Goal: Obtain resource: Download file/media

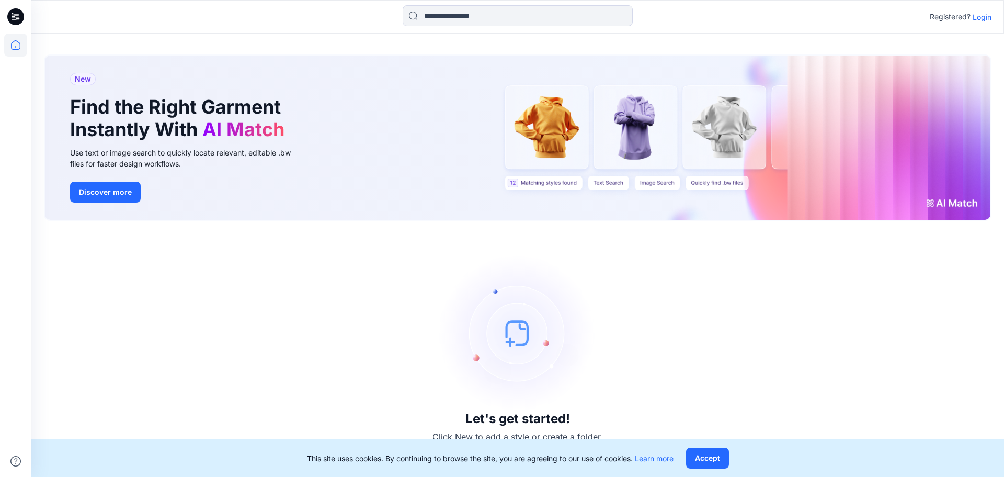
click at [983, 15] on p "Login" at bounding box center [982, 17] width 19 height 11
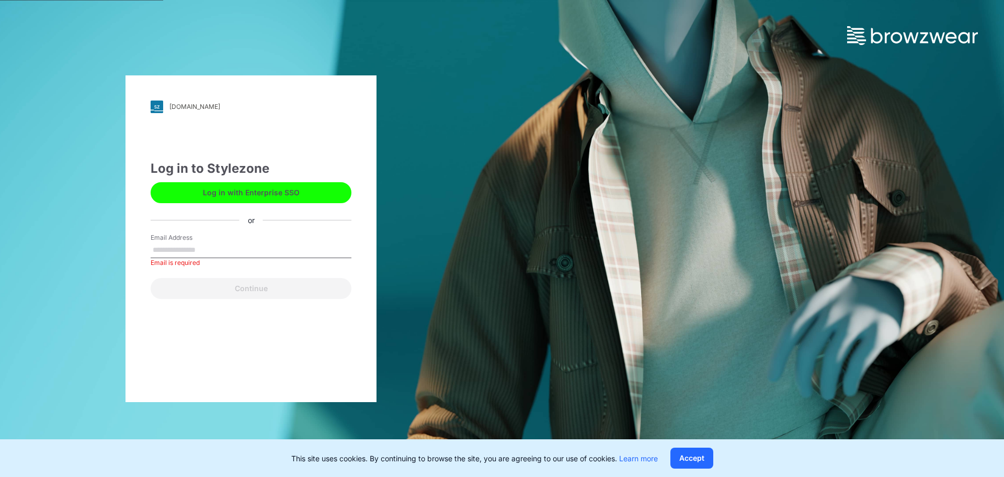
click at [282, 194] on button "Log in with Enterprise SSO" at bounding box center [251, 192] width 201 height 21
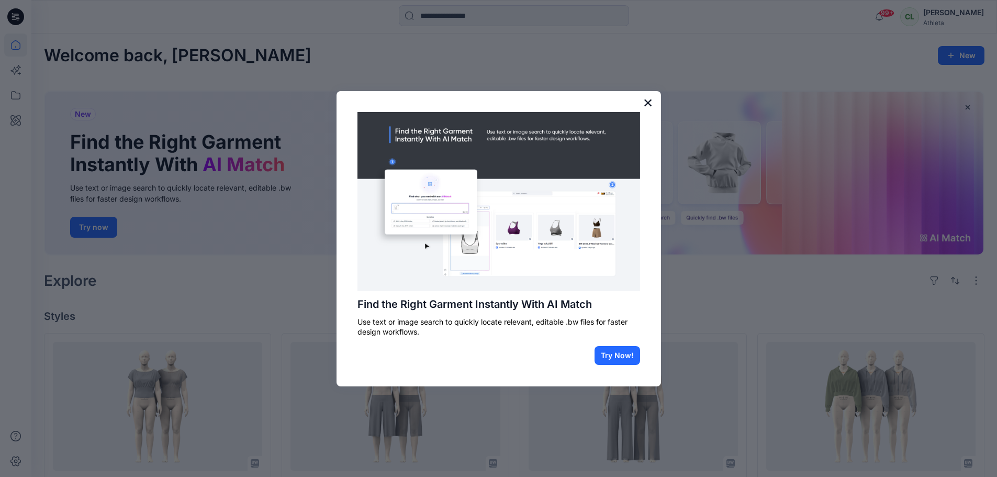
click at [645, 100] on button "×" at bounding box center [648, 102] width 10 height 17
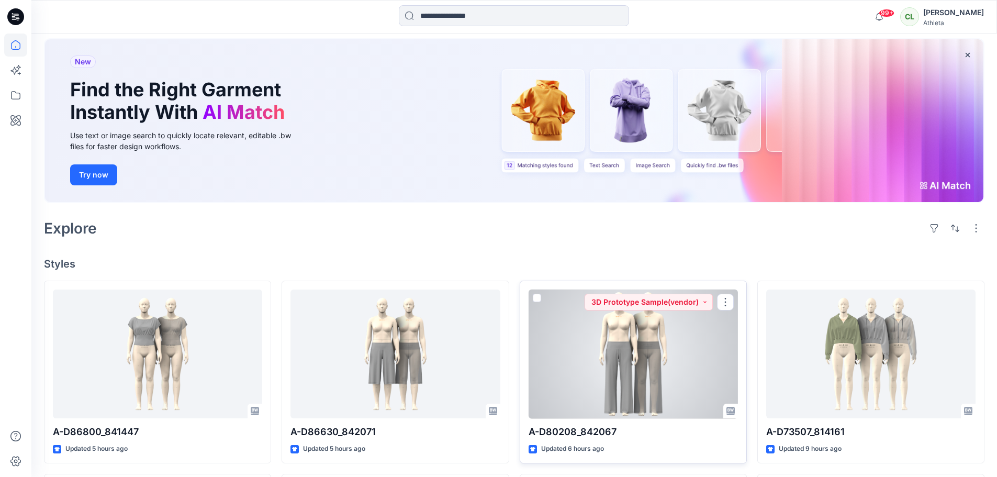
scroll to position [105, 0]
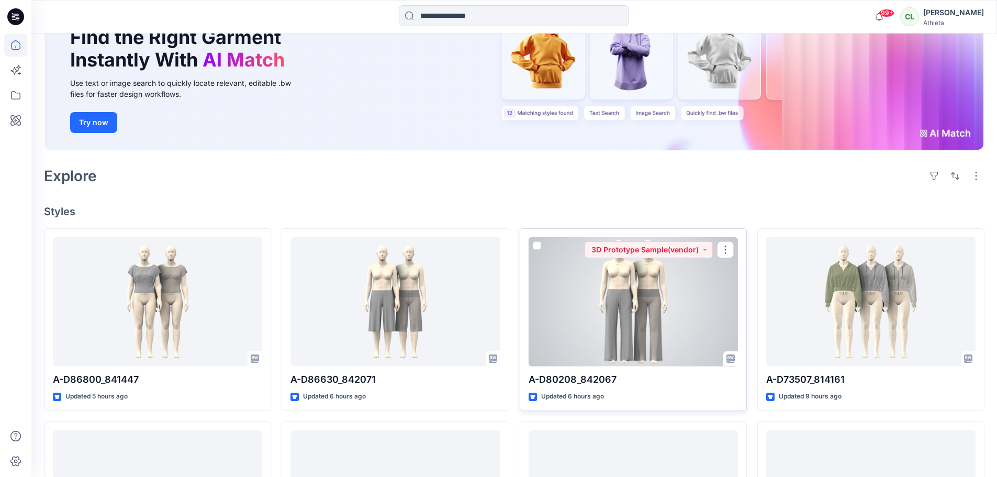
click at [621, 301] on div at bounding box center [632, 301] width 209 height 129
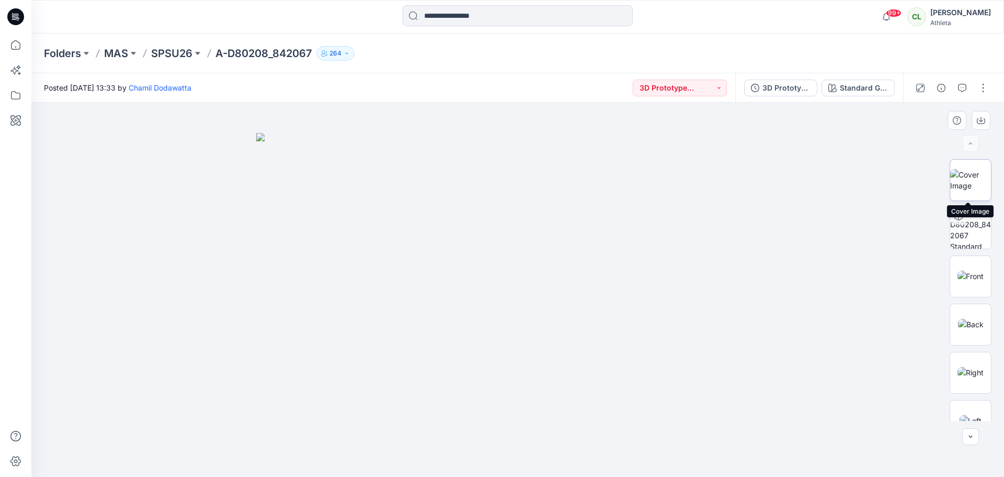
click at [969, 174] on img at bounding box center [971, 180] width 41 height 22
click at [965, 319] on img at bounding box center [971, 324] width 26 height 11
click at [971, 371] on img at bounding box center [971, 372] width 26 height 11
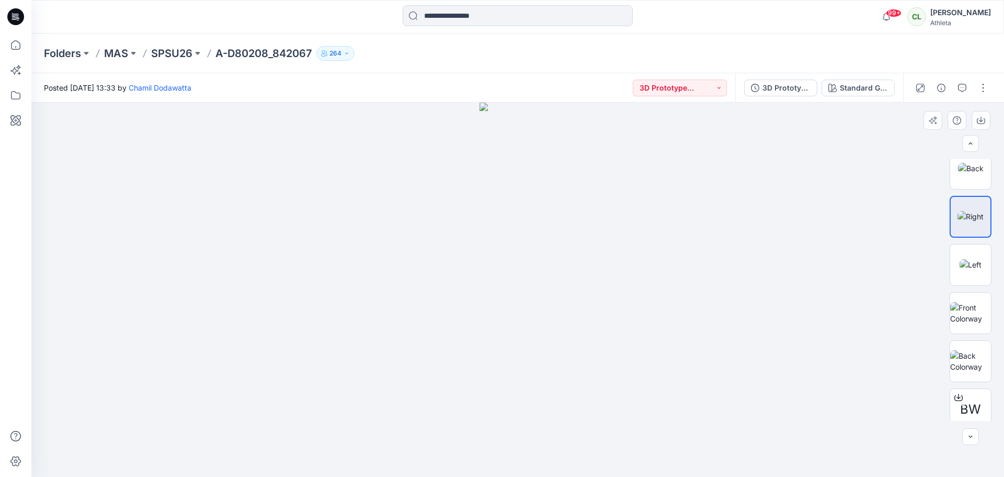
scroll to position [157, 0]
click at [970, 265] on img at bounding box center [971, 263] width 22 height 11
click at [970, 210] on img at bounding box center [971, 215] width 26 height 11
drag, startPoint x: 601, startPoint y: 322, endPoint x: 522, endPoint y: 323, distance: 79.5
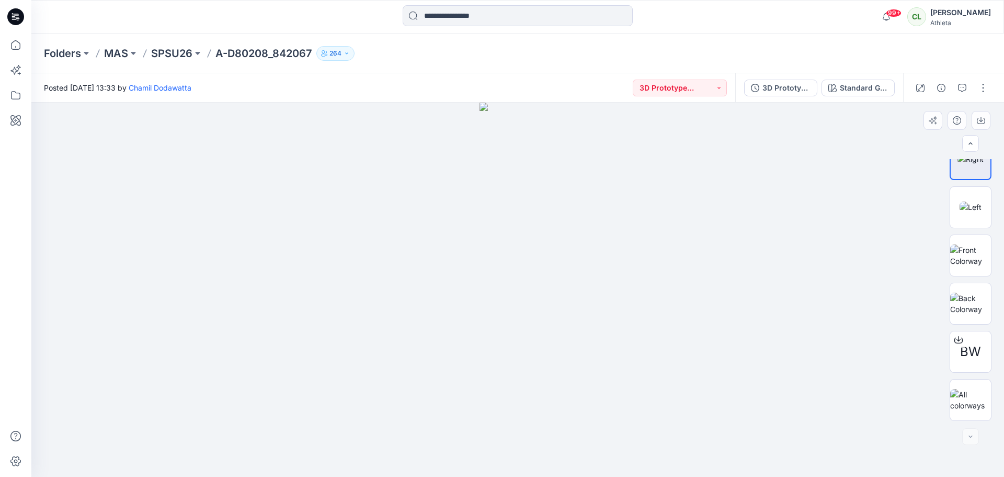
drag, startPoint x: 428, startPoint y: 304, endPoint x: 277, endPoint y: 289, distance: 151.4
drag, startPoint x: 626, startPoint y: 292, endPoint x: 496, endPoint y: 306, distance: 130.5
click at [496, 306] on div at bounding box center [517, 290] width 973 height 374
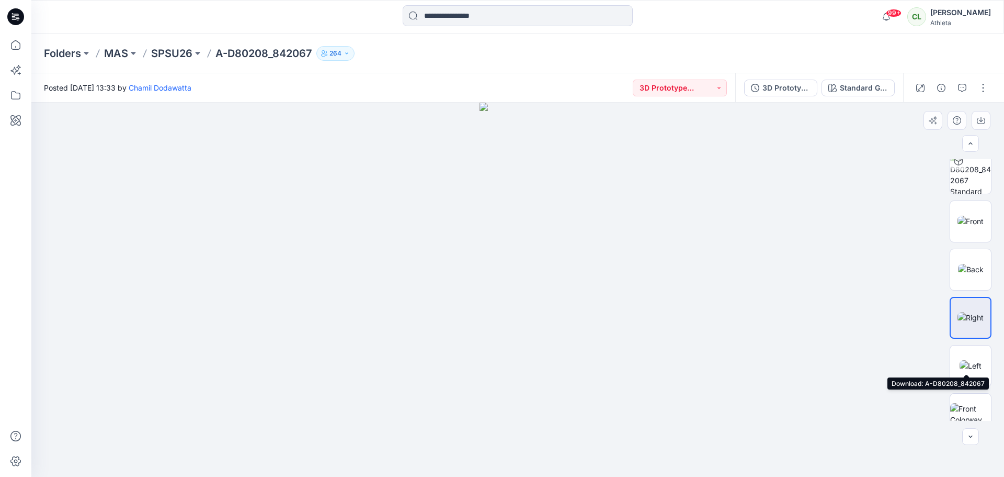
scroll to position [0, 0]
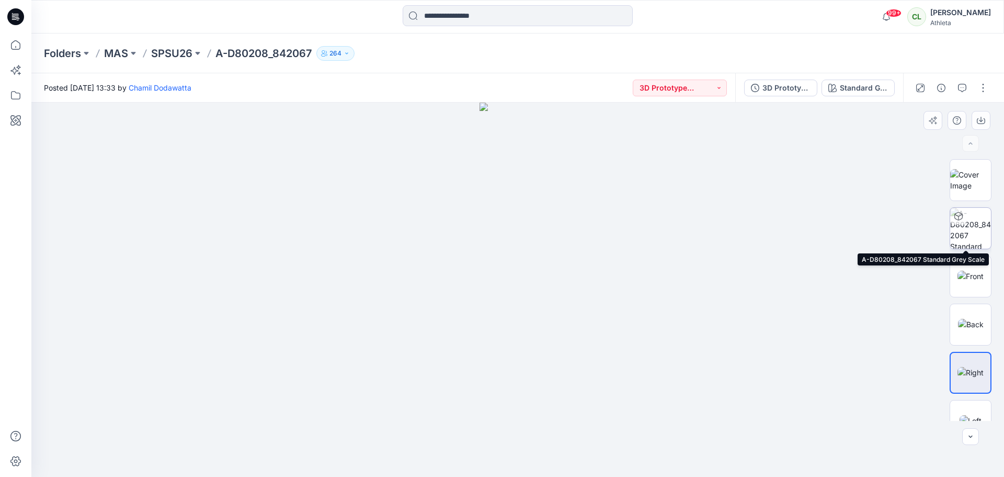
click at [967, 218] on img at bounding box center [971, 228] width 41 height 41
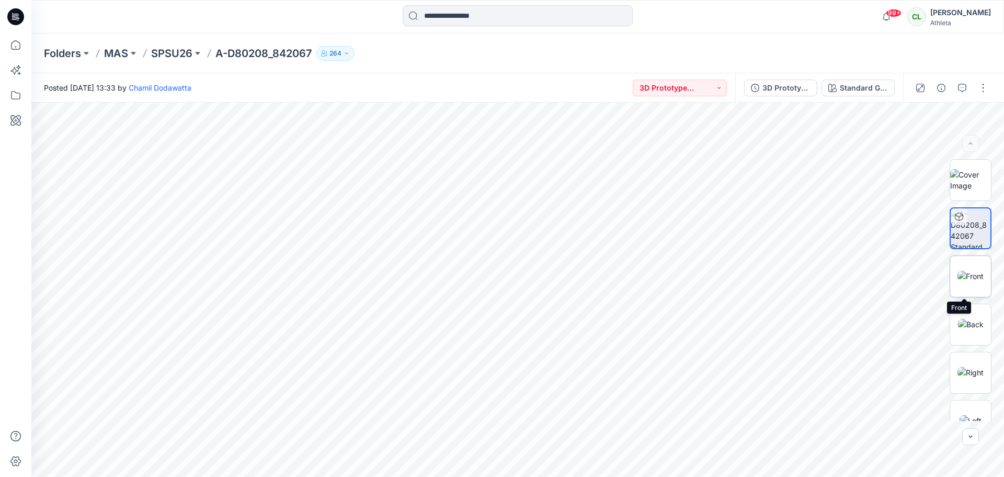
click at [976, 281] on img at bounding box center [971, 275] width 26 height 11
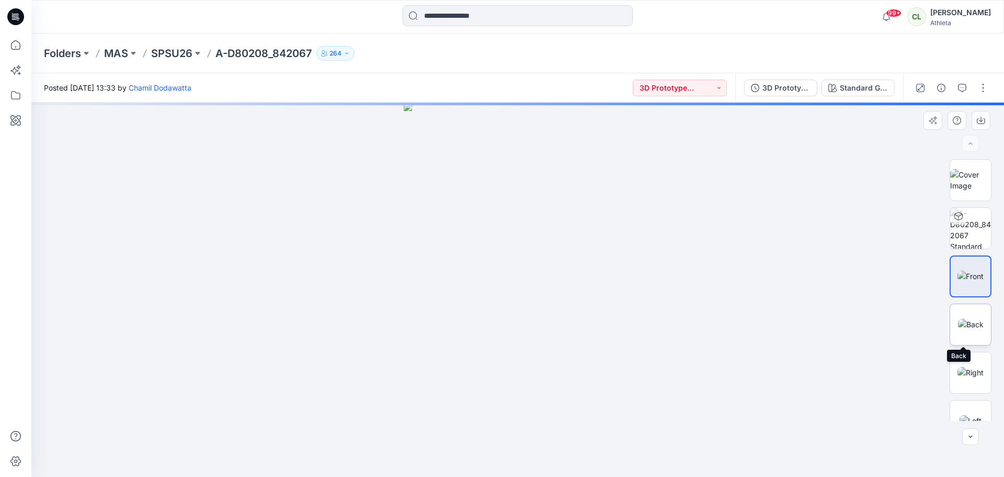
click at [966, 323] on img at bounding box center [971, 324] width 26 height 11
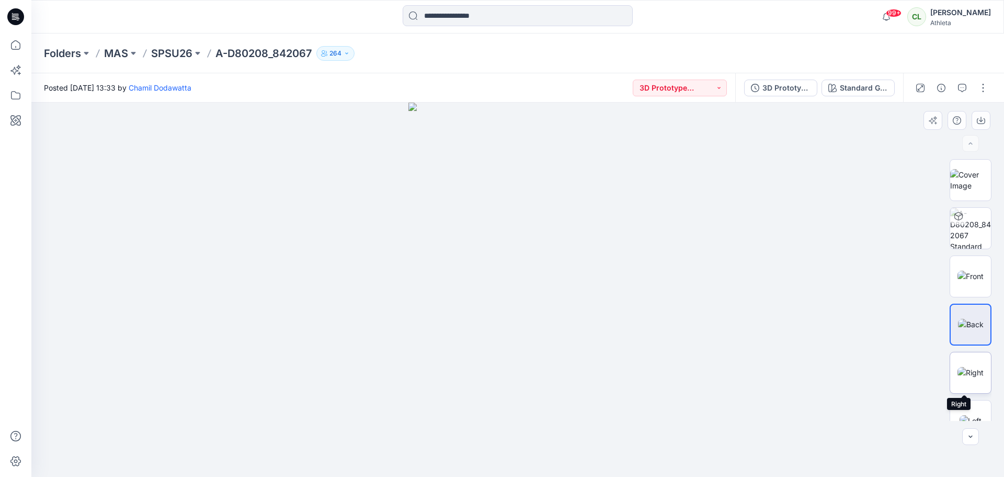
click at [965, 374] on img at bounding box center [971, 372] width 26 height 11
click at [968, 415] on img at bounding box center [971, 420] width 22 height 11
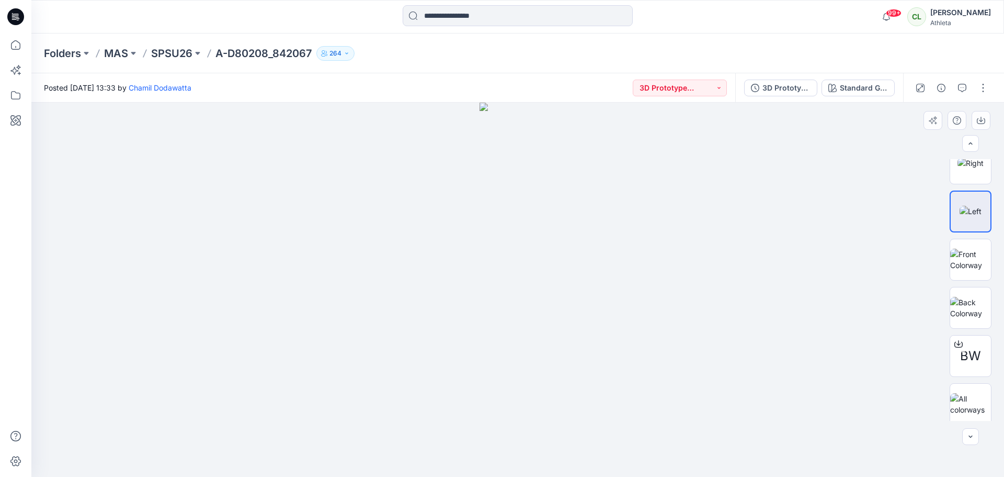
scroll to position [213, 0]
click at [980, 406] on img at bounding box center [971, 400] width 41 height 22
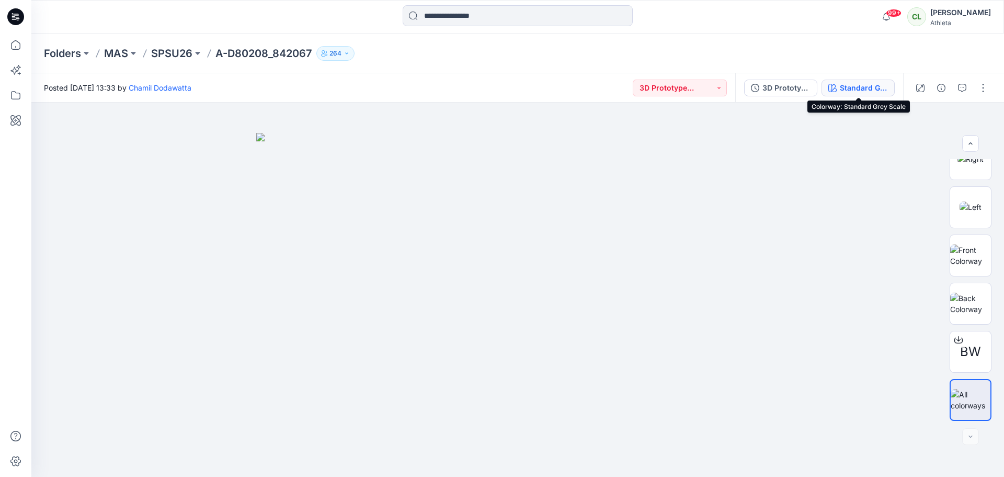
click at [887, 91] on div "Standard Grey Scale" at bounding box center [864, 88] width 48 height 12
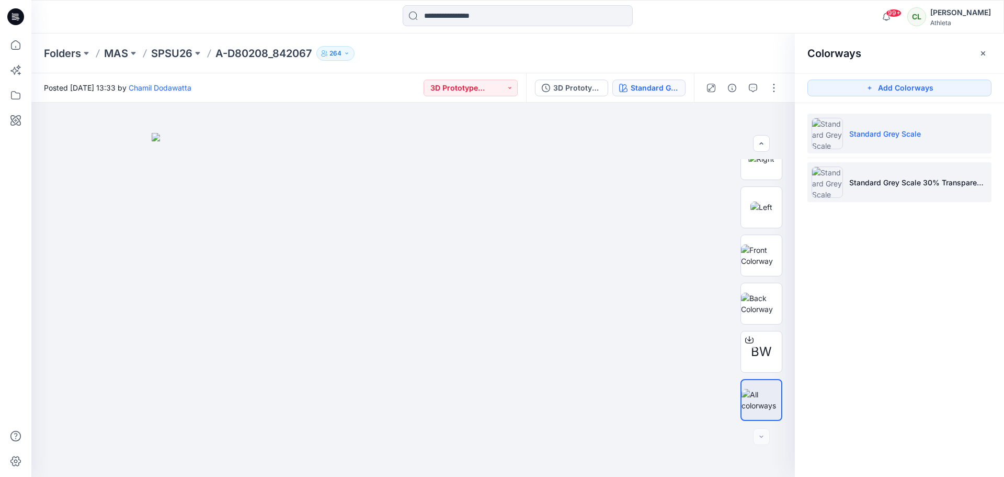
click at [831, 182] on img at bounding box center [827, 181] width 31 height 31
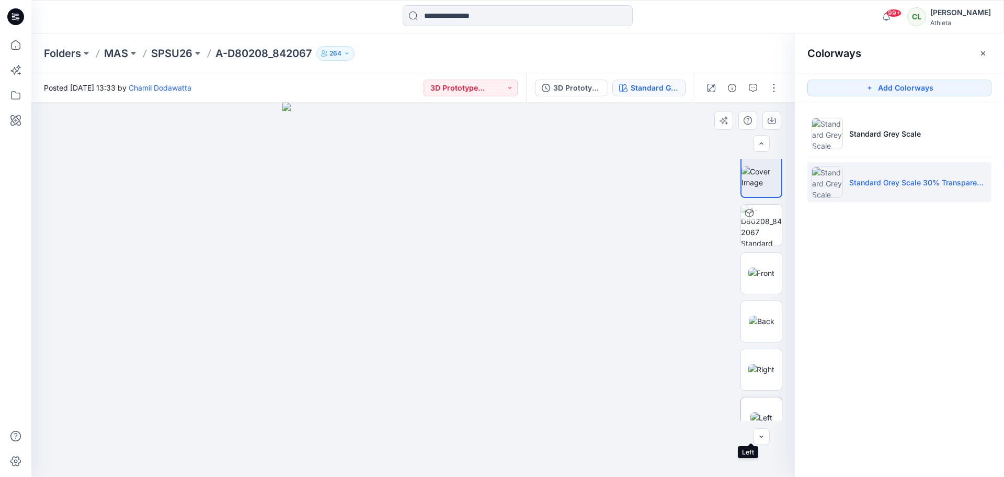
scroll to position [0, 0]
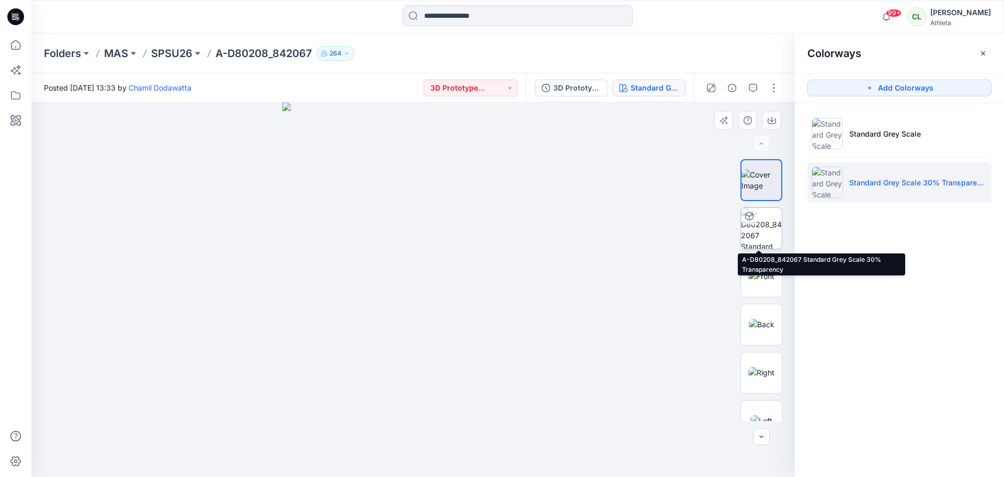
click at [748, 221] on div at bounding box center [749, 216] width 17 height 17
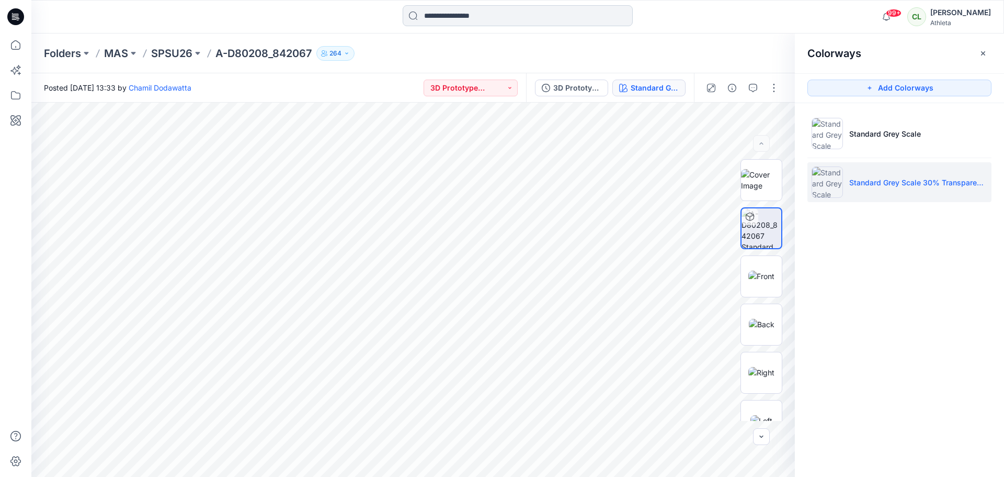
click at [457, 14] on input at bounding box center [518, 15] width 230 height 21
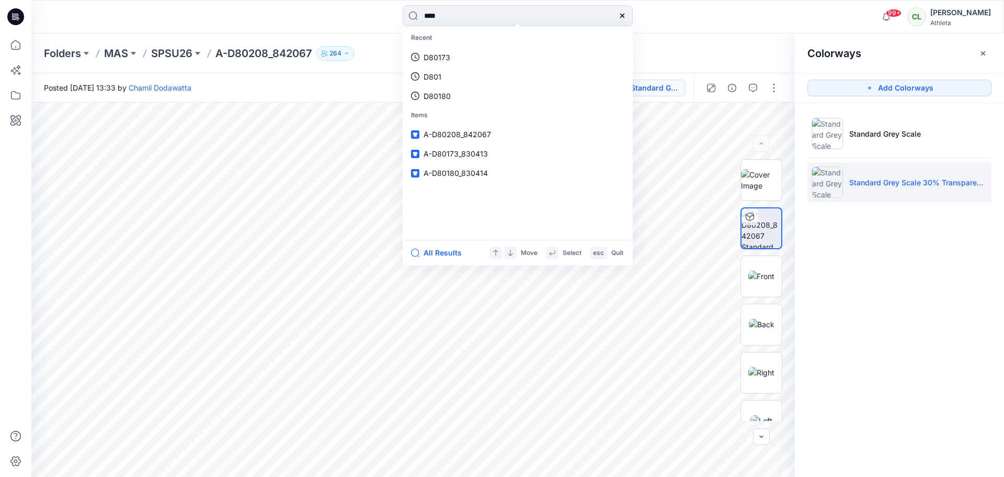
type input "*****"
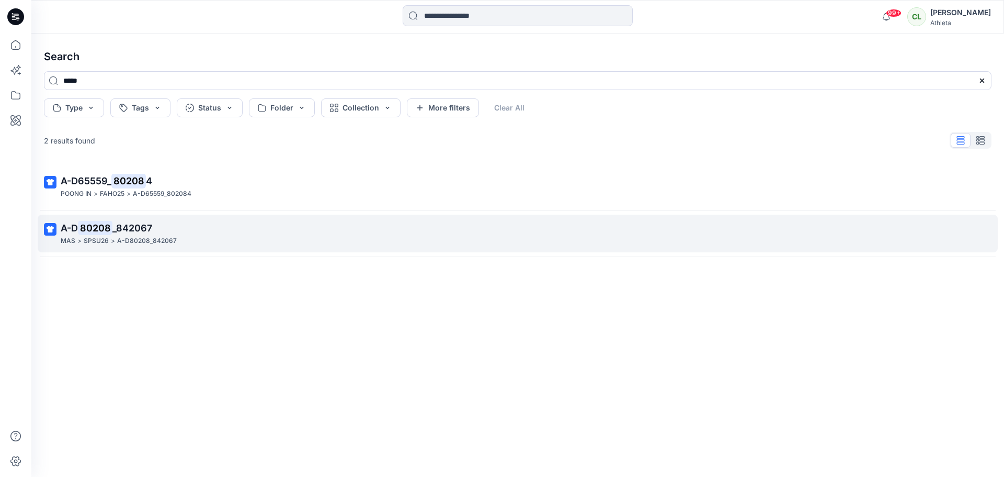
click at [82, 229] on mark "80208" at bounding box center [95, 227] width 35 height 15
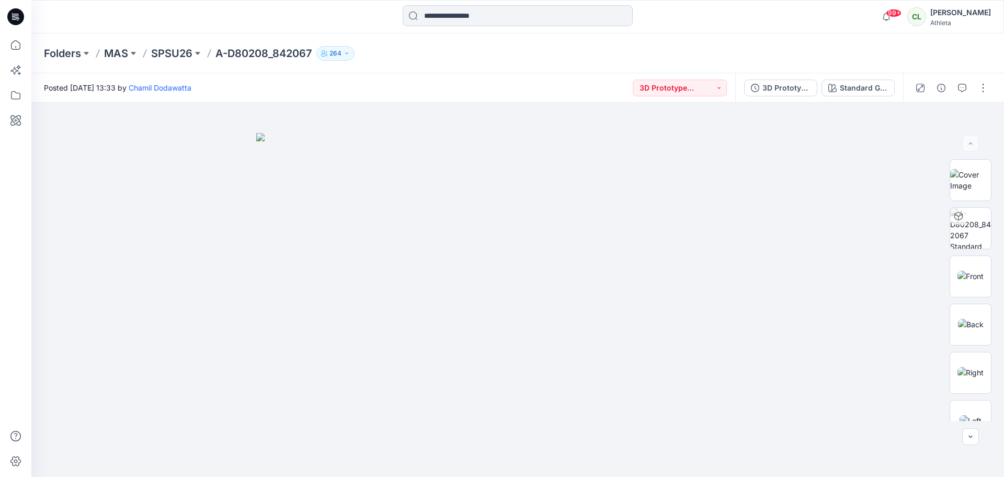
click at [461, 15] on input at bounding box center [518, 15] width 230 height 21
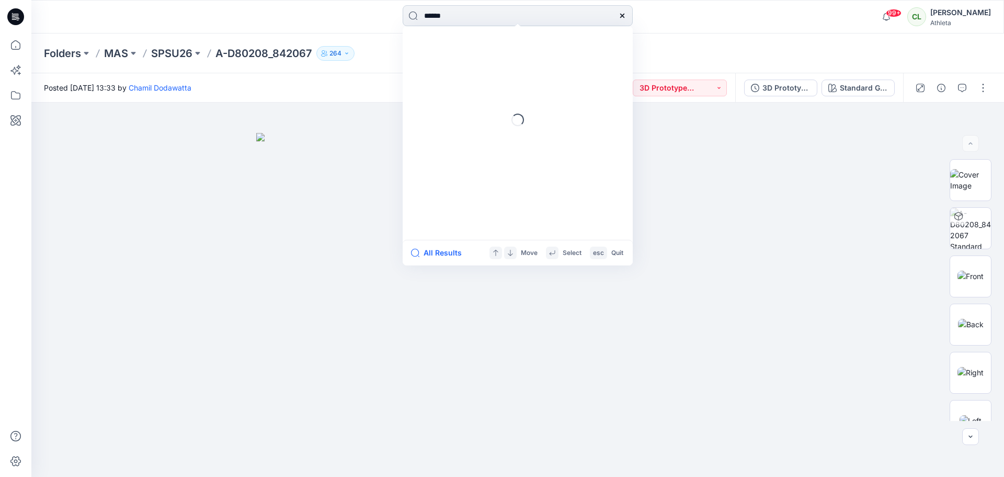
type input "*******"
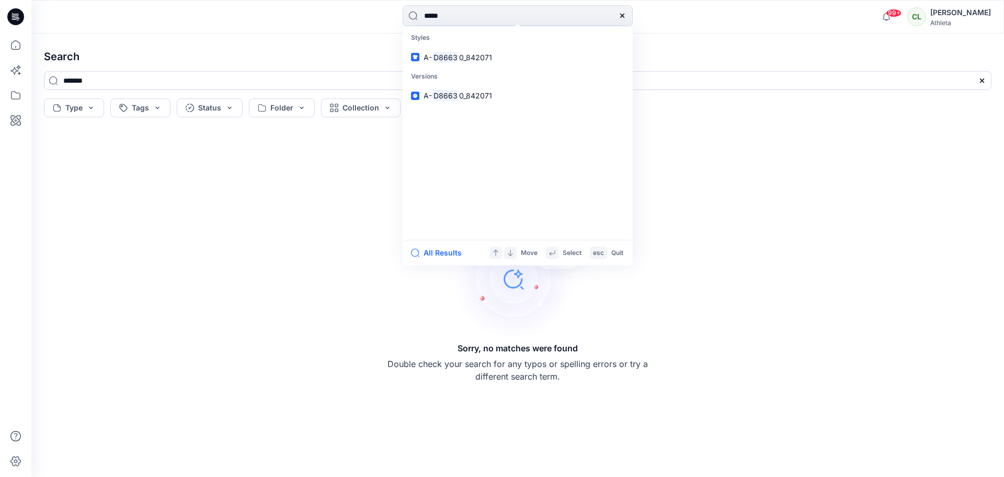
type input "******"
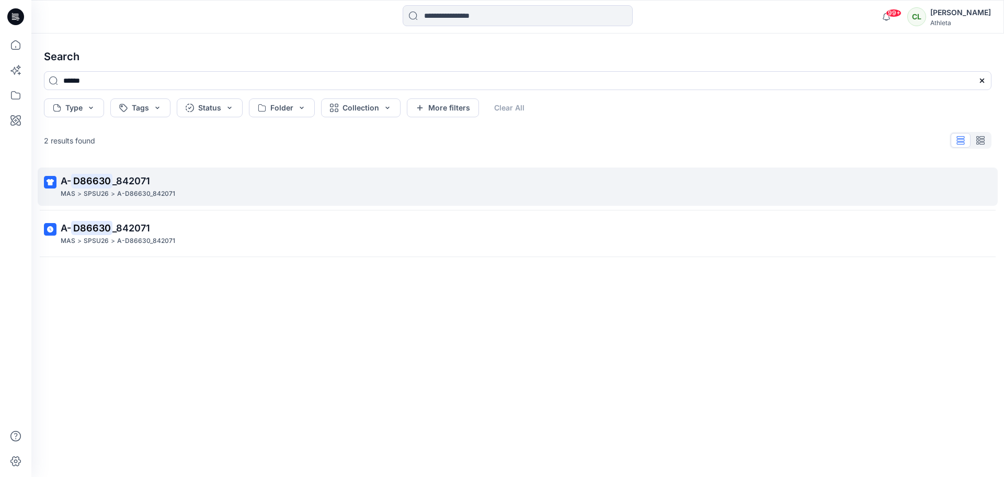
click at [95, 180] on mark "D86630" at bounding box center [91, 180] width 41 height 15
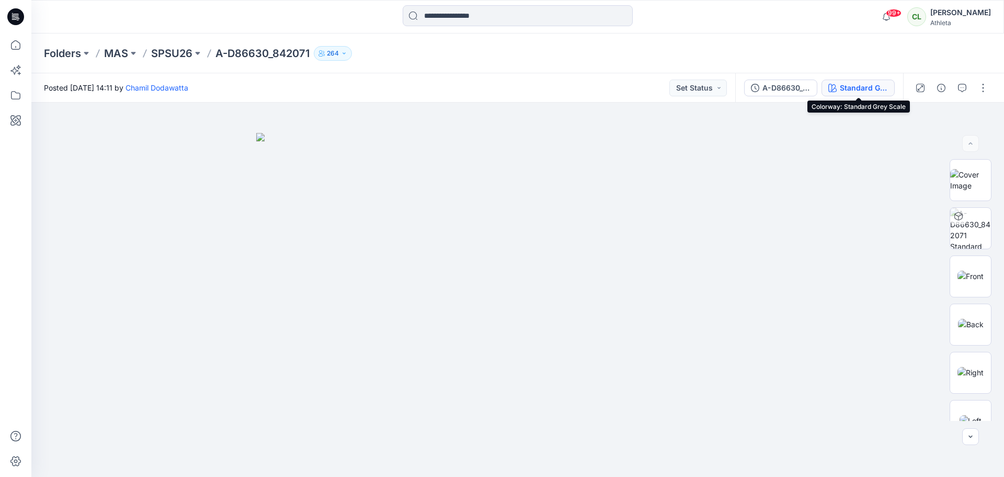
click at [889, 84] on button "Standard Grey Scale" at bounding box center [858, 88] width 73 height 17
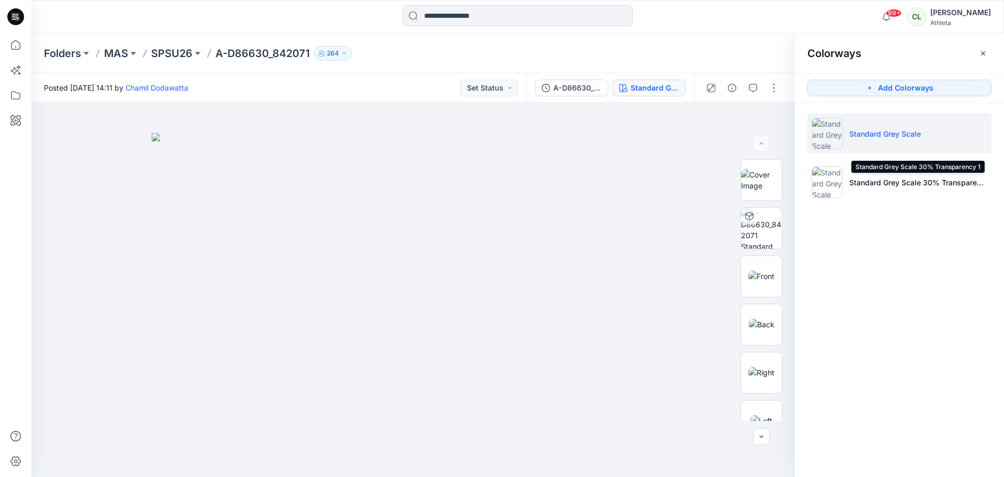
drag, startPoint x: 907, startPoint y: 185, endPoint x: 840, endPoint y: 222, distance: 76.3
click at [906, 185] on p "Standard Grey Scale 30% Transparency 1" at bounding box center [919, 182] width 138 height 11
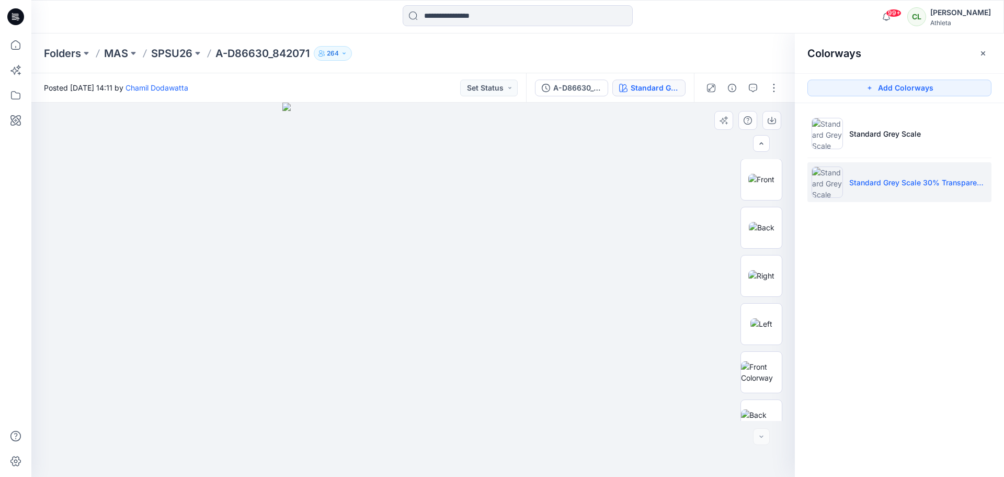
scroll to position [165, 0]
click at [767, 391] on img at bounding box center [761, 400] width 41 height 22
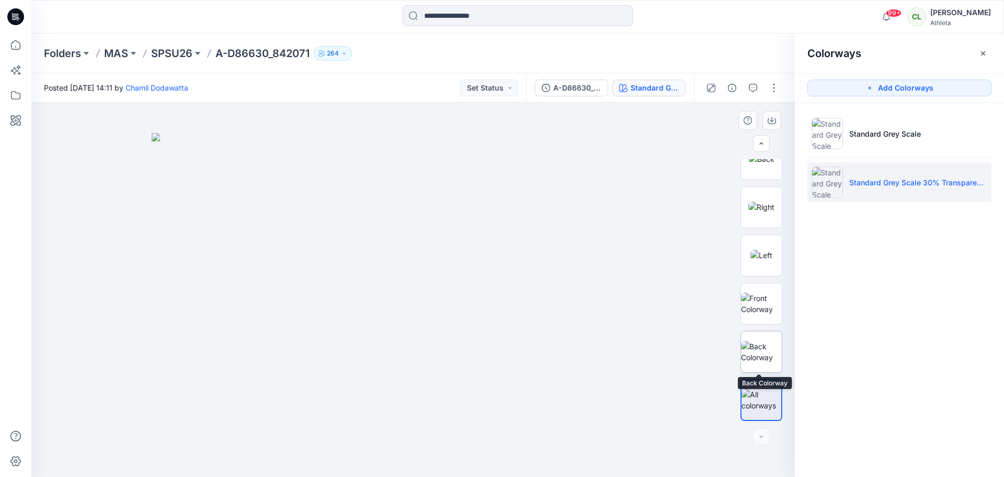
click at [765, 363] on img at bounding box center [761, 352] width 41 height 22
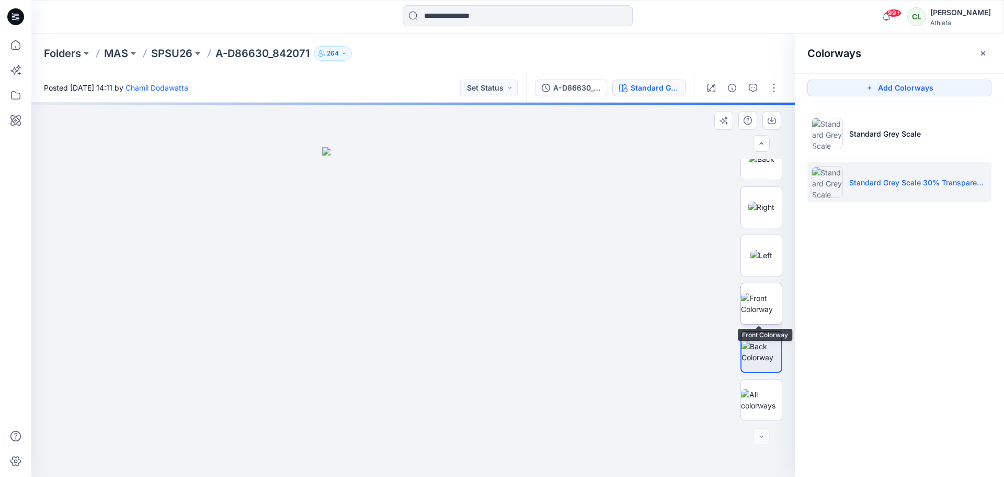
click at [747, 298] on img at bounding box center [761, 303] width 41 height 22
click at [767, 256] on img at bounding box center [762, 255] width 22 height 11
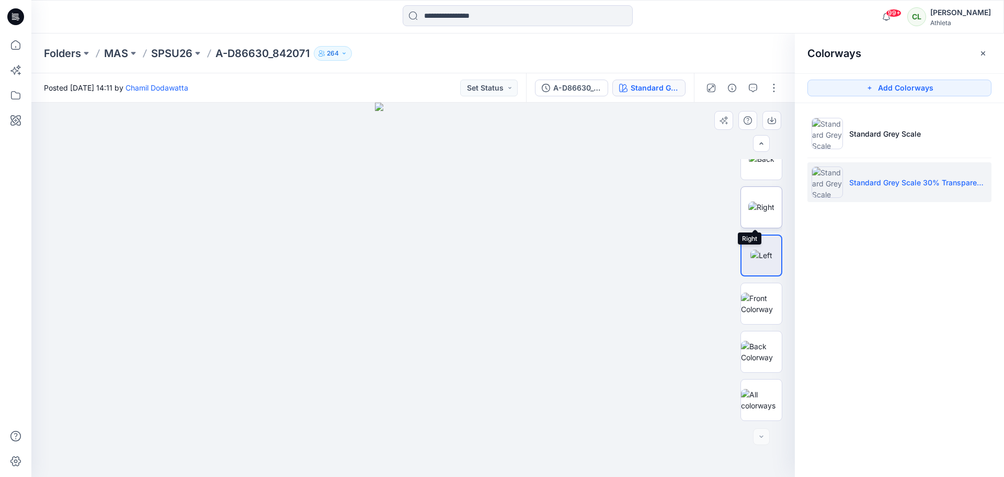
click at [765, 208] on img at bounding box center [762, 206] width 26 height 11
click at [754, 164] on img at bounding box center [762, 158] width 26 height 11
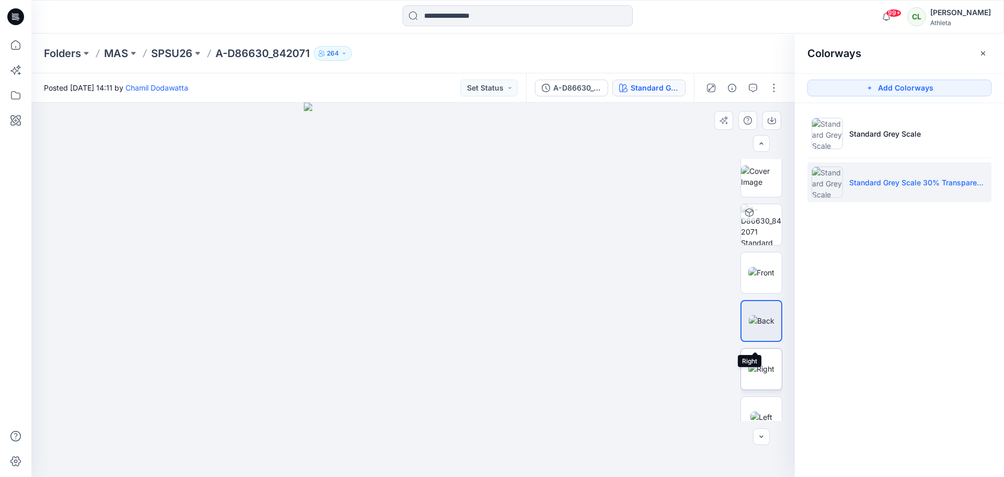
scroll to position [0, 0]
click at [760, 184] on img at bounding box center [761, 180] width 41 height 22
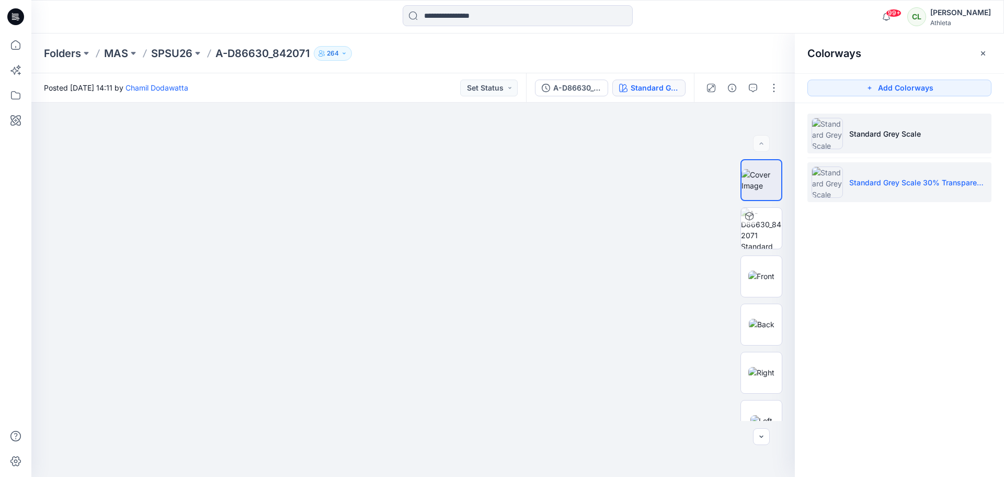
click at [898, 123] on li "Standard Grey Scale" at bounding box center [900, 134] width 184 height 40
click at [882, 191] on li "Standard Grey Scale 30% Transparency 1" at bounding box center [900, 182] width 184 height 40
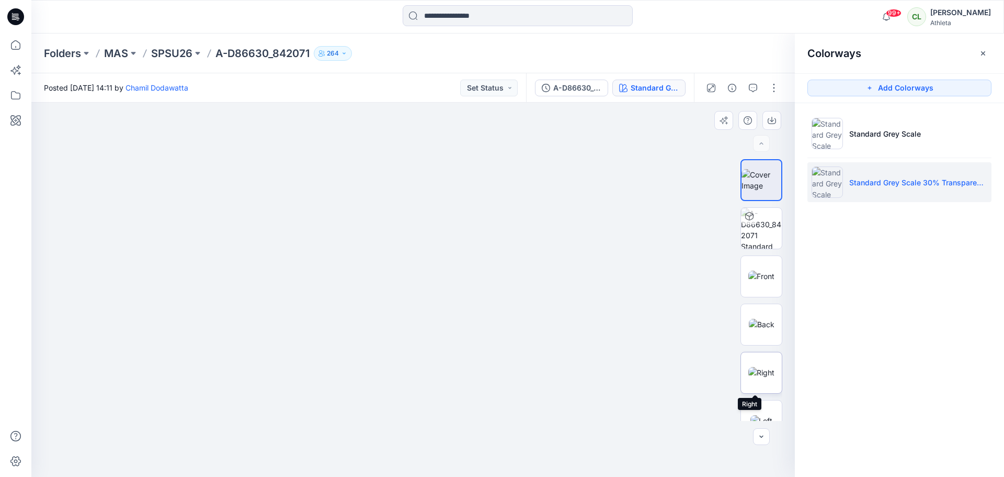
click at [756, 367] on img at bounding box center [762, 372] width 26 height 11
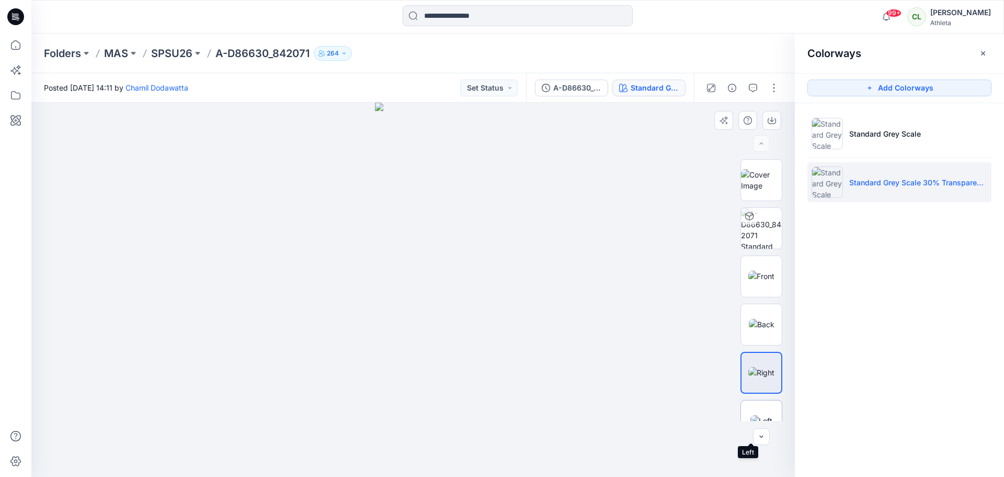
click at [754, 415] on img at bounding box center [762, 420] width 22 height 11
click at [540, 251] on div at bounding box center [413, 290] width 764 height 374
drag, startPoint x: 255, startPoint y: 279, endPoint x: 481, endPoint y: 267, distance: 226.3
click at [481, 267] on div at bounding box center [413, 290] width 764 height 374
drag, startPoint x: 461, startPoint y: 270, endPoint x: 488, endPoint y: 264, distance: 27.9
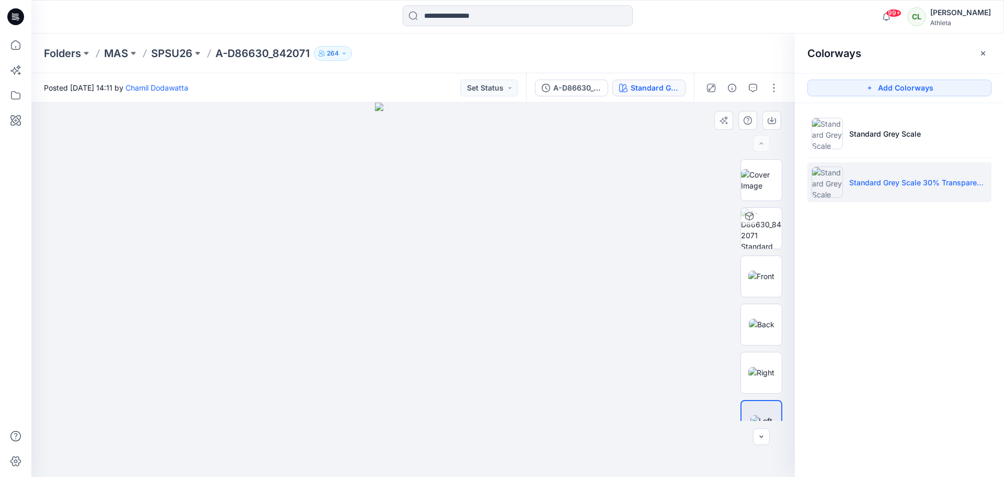
drag, startPoint x: 445, startPoint y: 214, endPoint x: 435, endPoint y: 236, distance: 23.9
drag, startPoint x: 582, startPoint y: 406, endPoint x: 338, endPoint y: 392, distance: 244.2
drag, startPoint x: 628, startPoint y: 368, endPoint x: 535, endPoint y: 357, distance: 93.8
drag, startPoint x: 585, startPoint y: 372, endPoint x: 480, endPoint y: 370, distance: 105.7
click at [338, 351] on div at bounding box center [413, 290] width 764 height 374
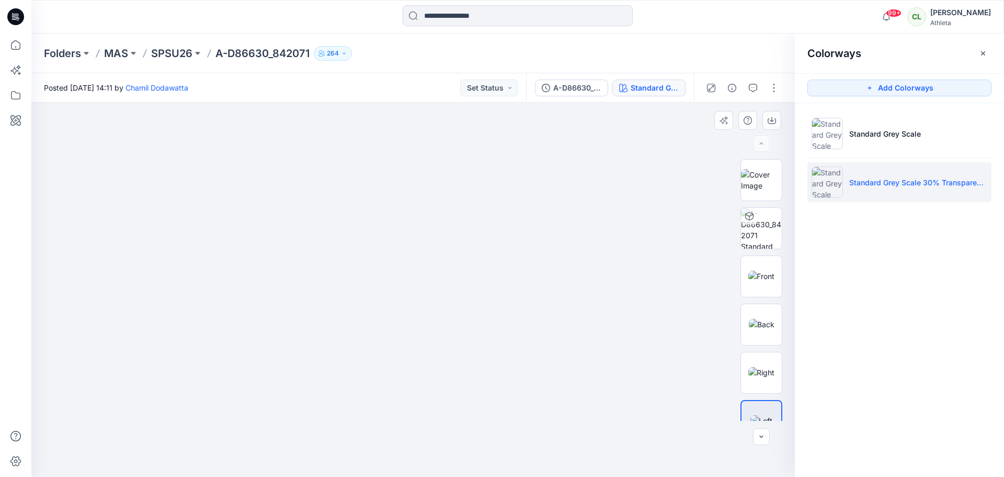
drag, startPoint x: 518, startPoint y: 346, endPoint x: 643, endPoint y: 336, distance: 125.9
click at [643, 336] on div at bounding box center [413, 290] width 764 height 374
click at [755, 220] on div at bounding box center [762, 228] width 42 height 42
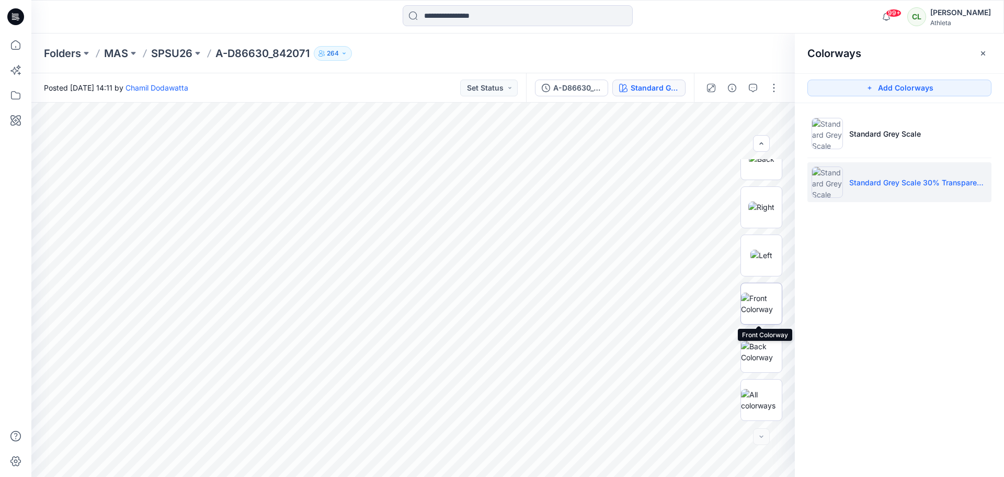
click at [768, 303] on img at bounding box center [761, 303] width 41 height 22
click at [763, 344] on img at bounding box center [761, 352] width 41 height 22
click at [755, 292] on img at bounding box center [761, 303] width 41 height 22
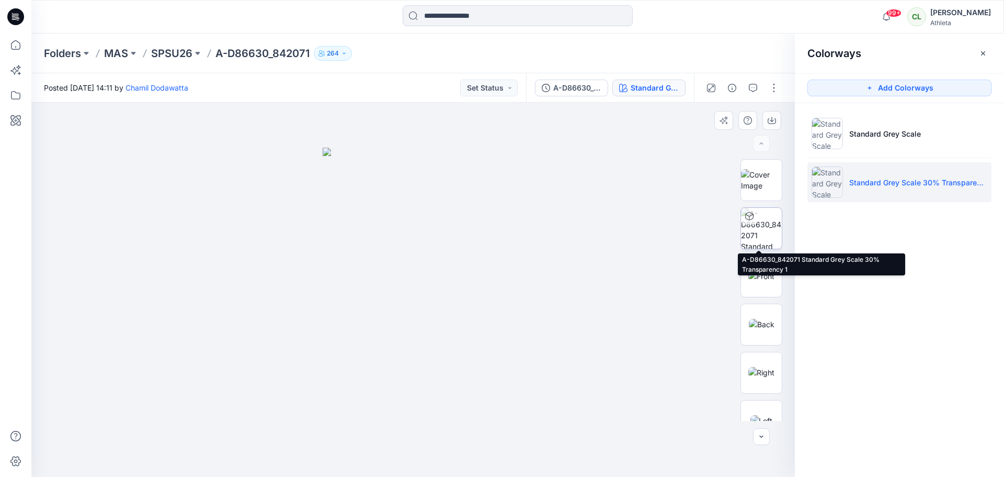
click at [761, 224] on img at bounding box center [761, 228] width 41 height 41
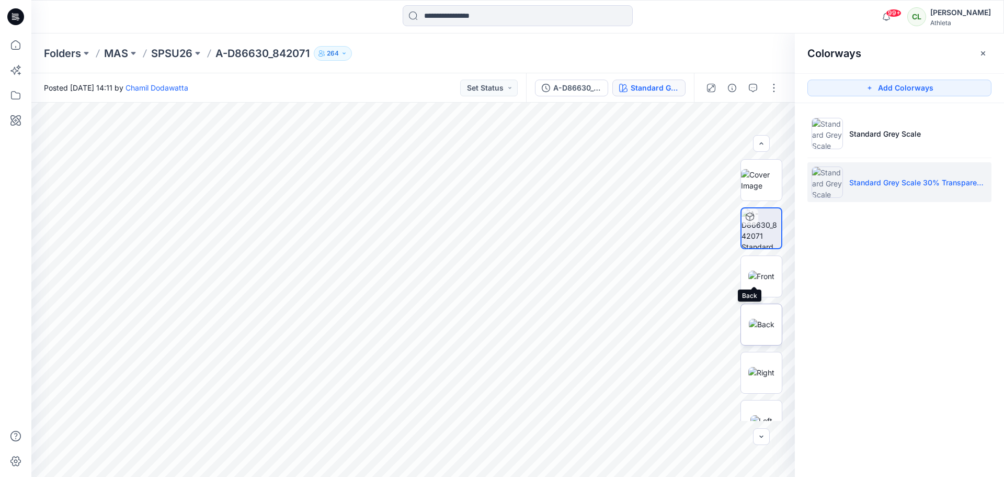
scroll to position [165, 0]
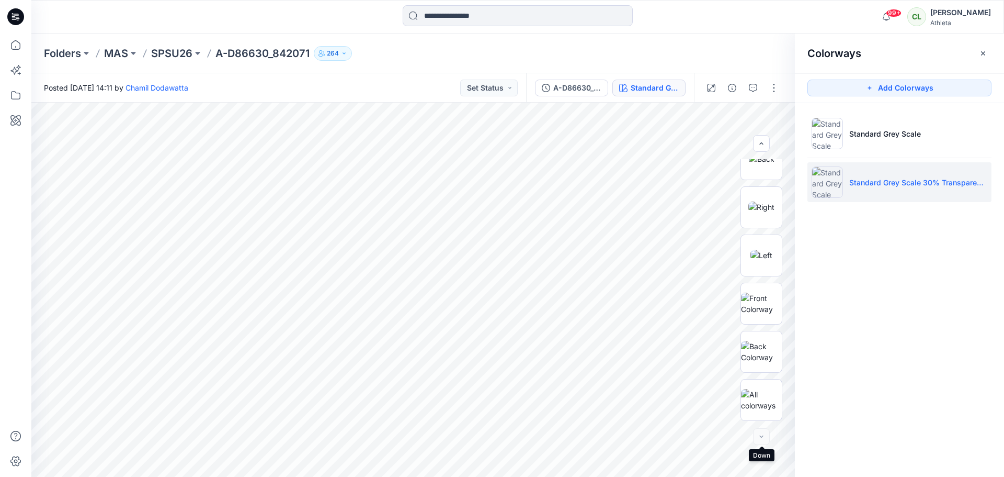
click at [761, 437] on div at bounding box center [761, 436] width 17 height 17
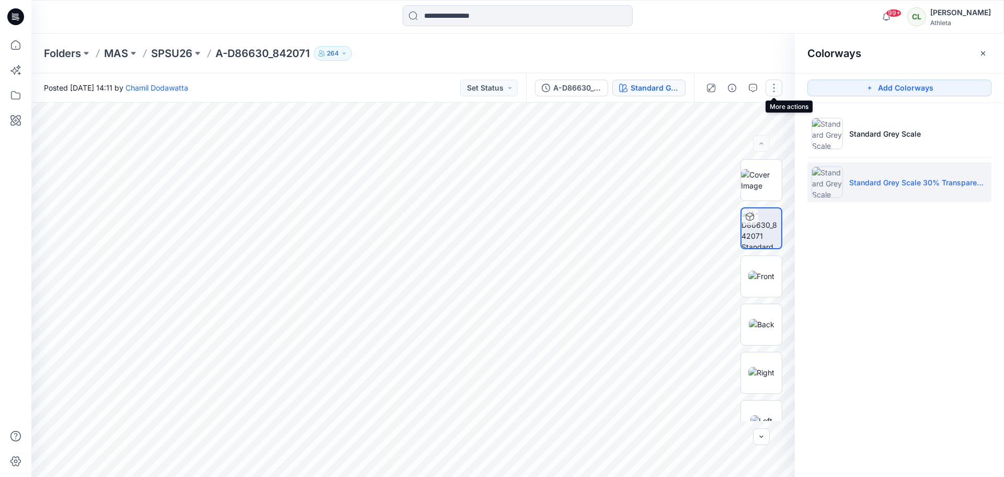
click at [774, 84] on button "button" at bounding box center [774, 88] width 17 height 17
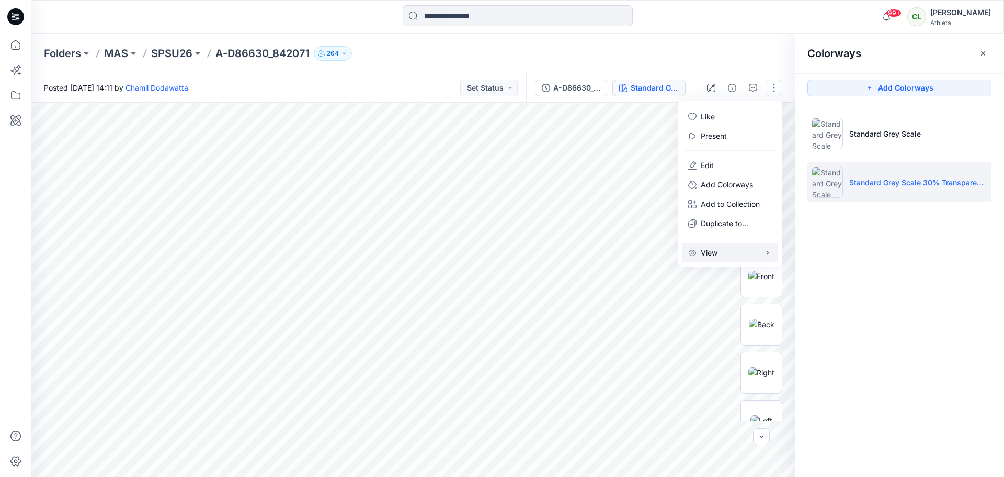
click at [767, 257] on button "View" at bounding box center [730, 252] width 96 height 19
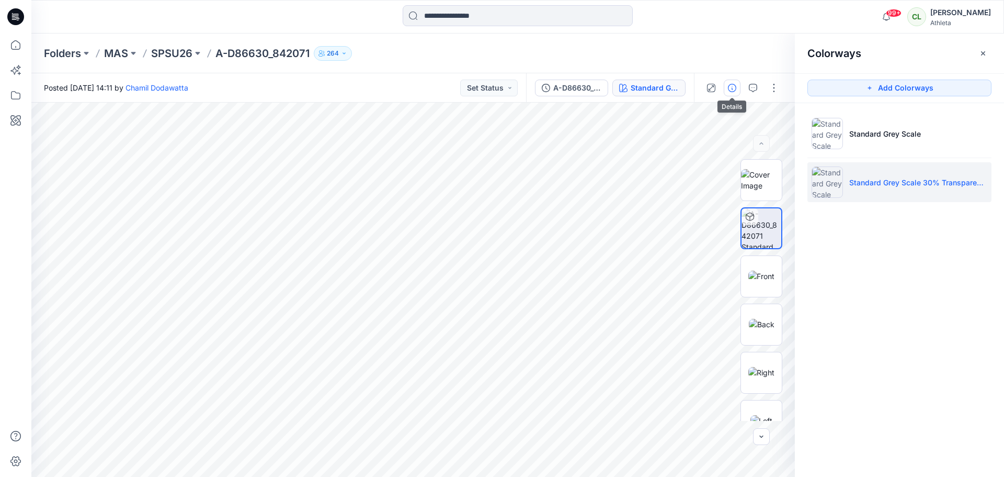
click at [734, 94] on button "button" at bounding box center [732, 88] width 17 height 17
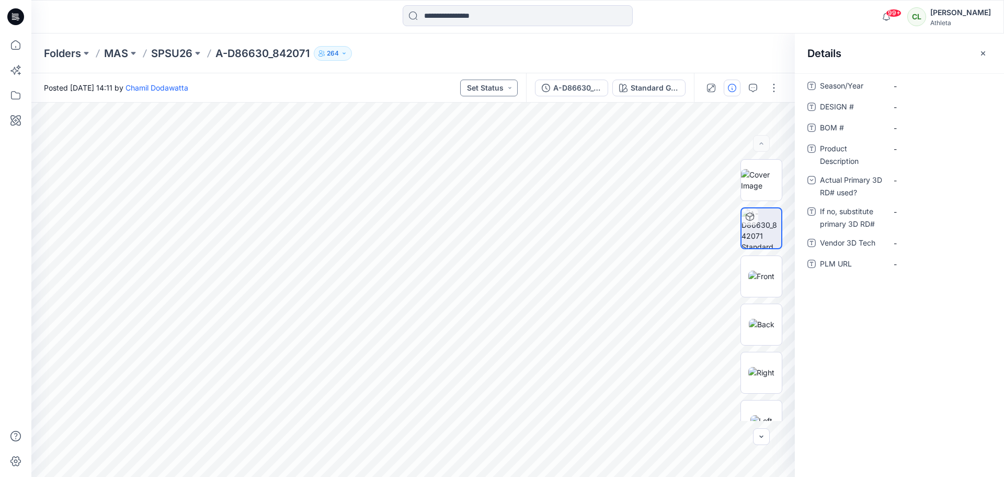
click at [512, 89] on button "Set Status" at bounding box center [489, 88] width 58 height 17
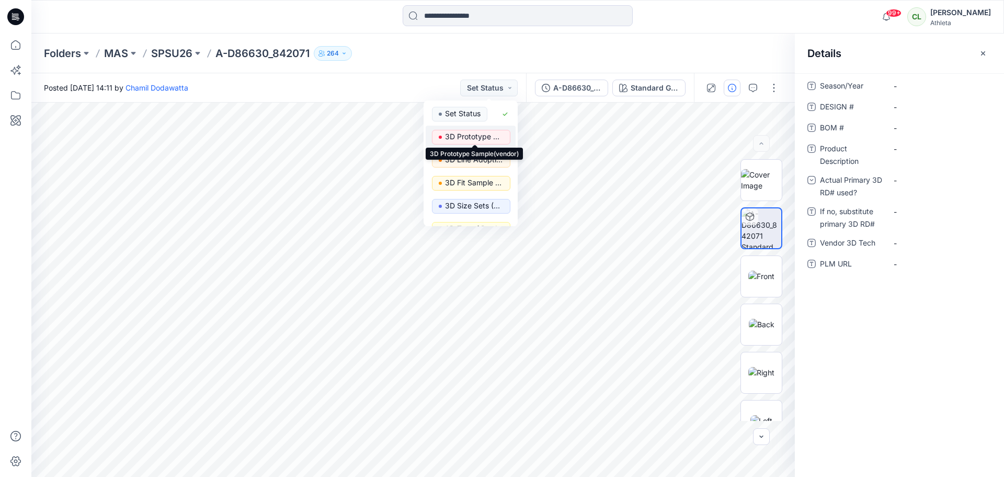
click at [457, 133] on p "3D Prototype Sample(vendor)" at bounding box center [474, 137] width 59 height 14
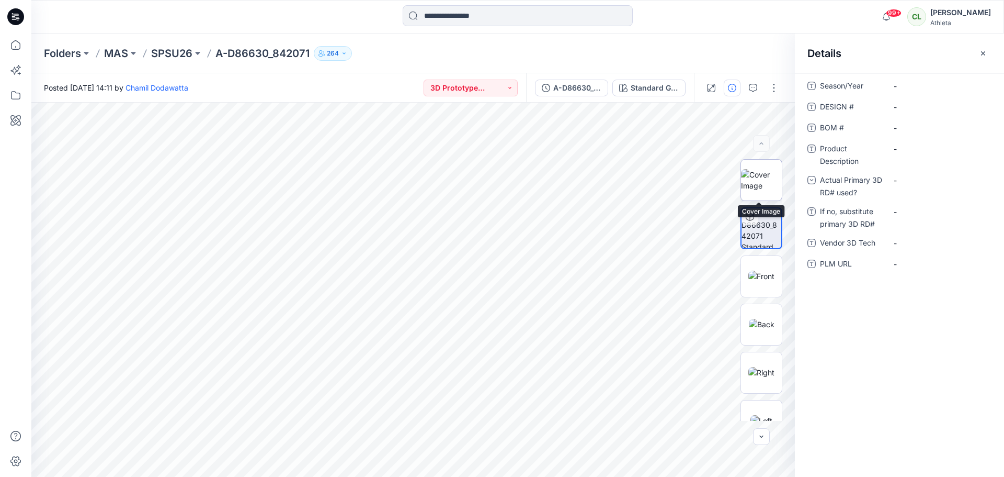
click at [761, 173] on img at bounding box center [761, 180] width 41 height 22
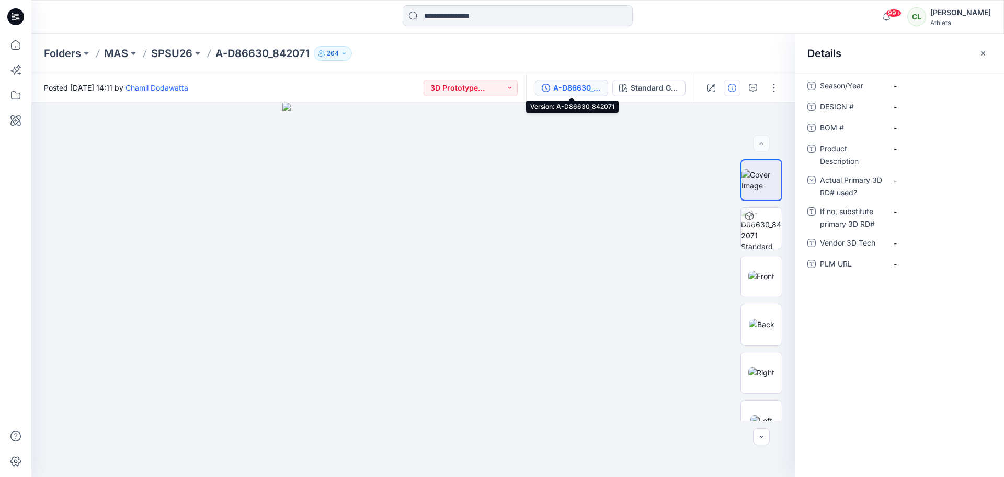
click at [590, 91] on div "A-D86630_842071" at bounding box center [577, 88] width 48 height 12
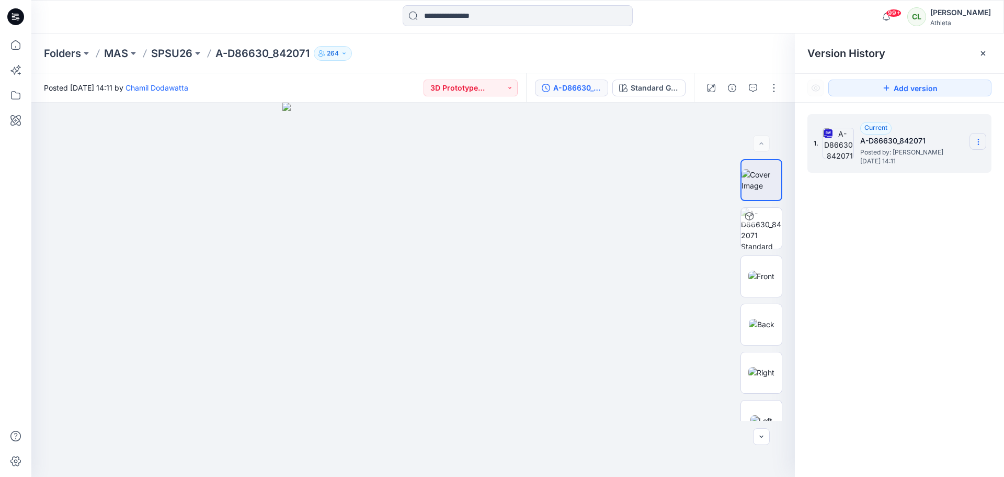
click at [980, 138] on icon at bounding box center [979, 142] width 8 height 8
click at [918, 162] on span "Download Source BW File" at bounding box center [926, 162] width 88 height 13
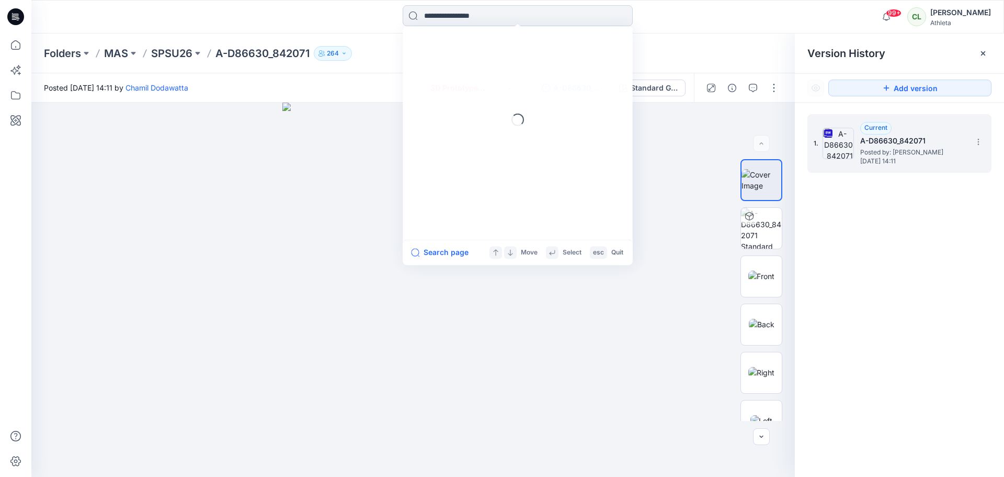
click at [435, 17] on input at bounding box center [518, 15] width 230 height 21
type input "******"
click at [442, 57] on mark "D80208" at bounding box center [448, 57] width 32 height 12
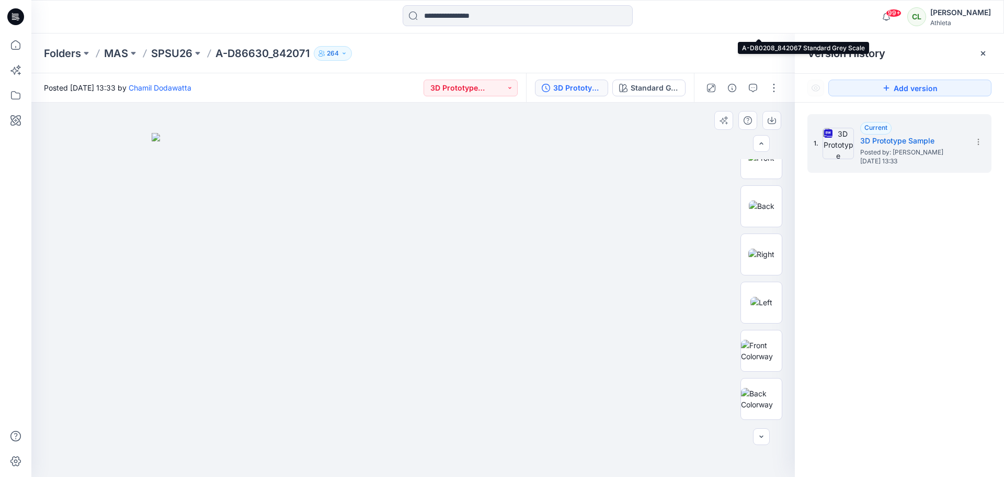
scroll to position [213, 0]
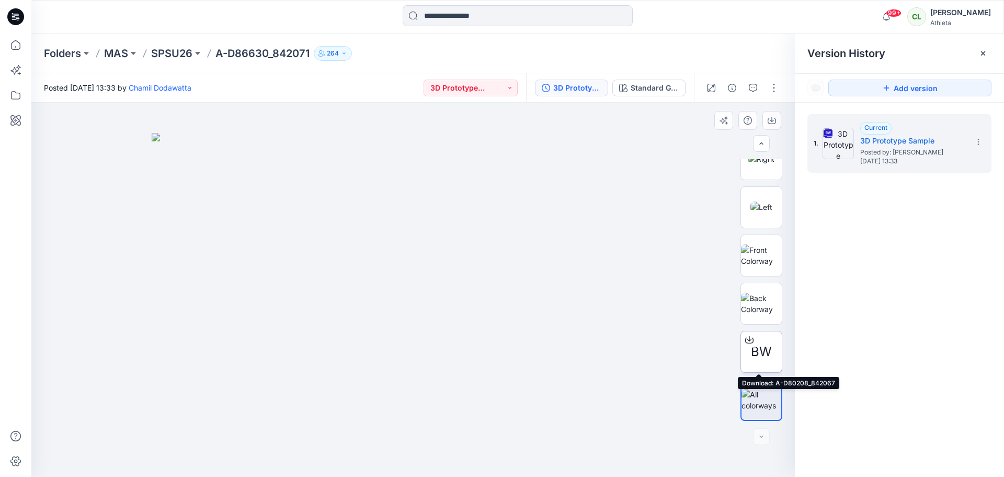
click at [752, 347] on div at bounding box center [749, 339] width 17 height 17
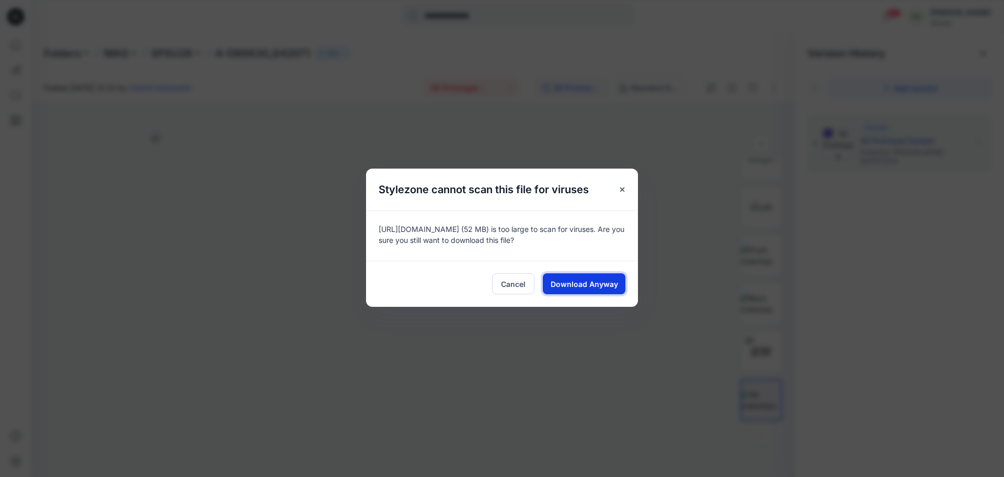
click at [604, 287] on span "Download Anyway" at bounding box center [584, 283] width 67 height 11
